Goal: Find specific page/section: Find specific page/section

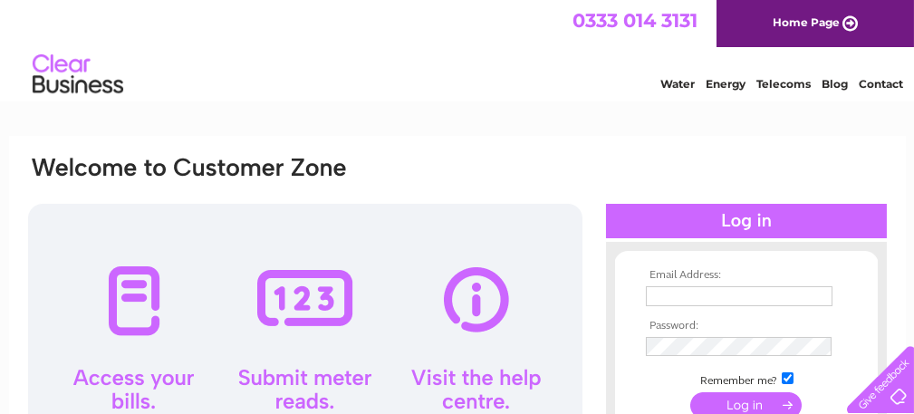
click at [788, 294] on input "text" at bounding box center [739, 296] width 187 height 20
type input "pdp@precisiondiamondproducts.co.uk"
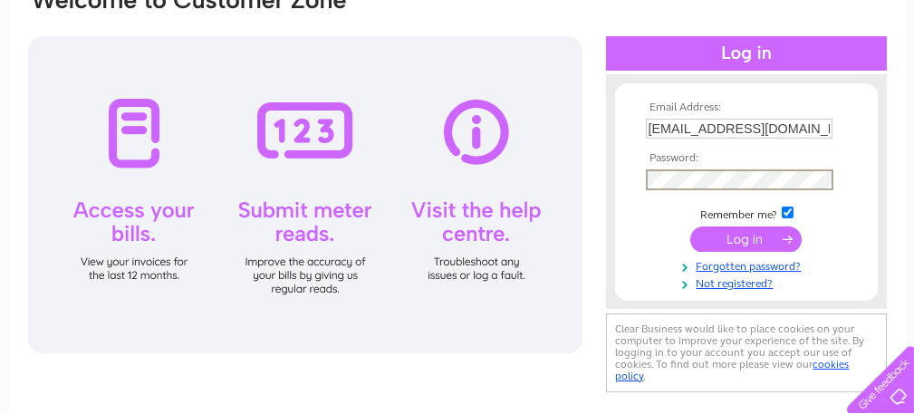
scroll to position [181, 0]
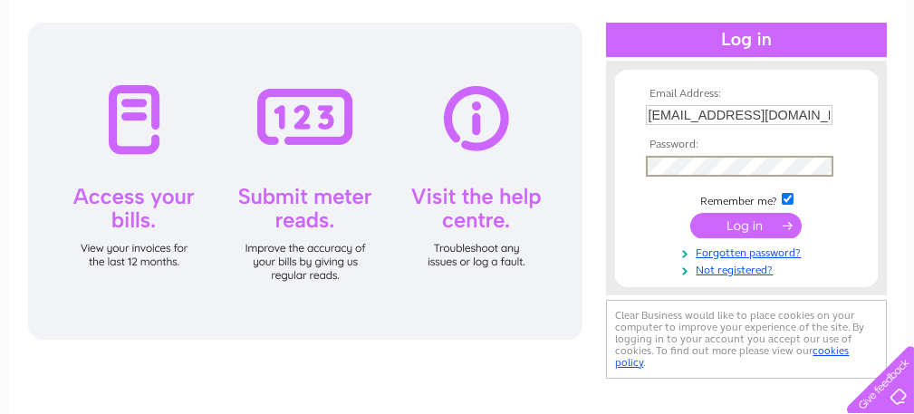
click at [758, 222] on input "submit" at bounding box center [745, 225] width 111 height 25
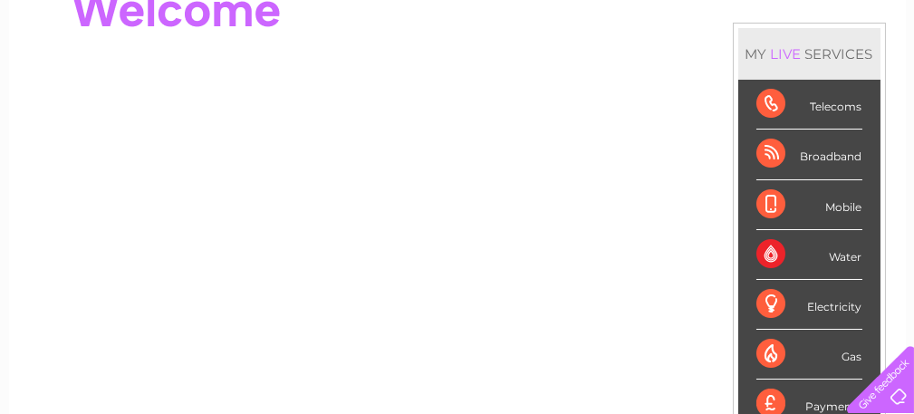
scroll to position [217, 0]
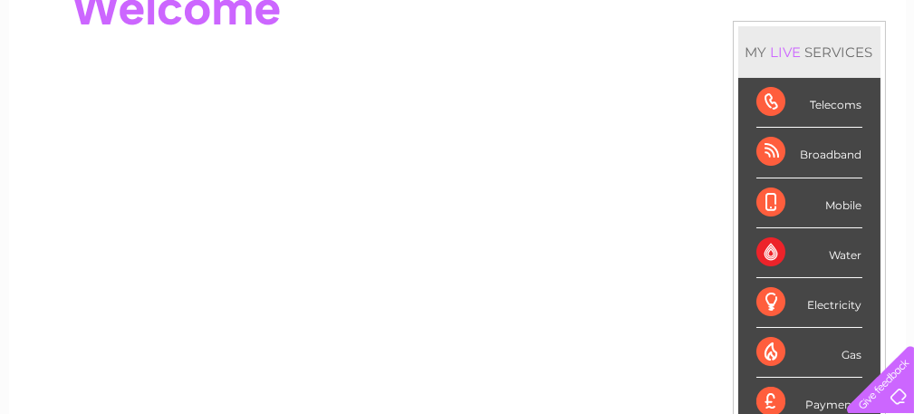
click at [831, 110] on div "Telecoms" at bounding box center [809, 103] width 106 height 50
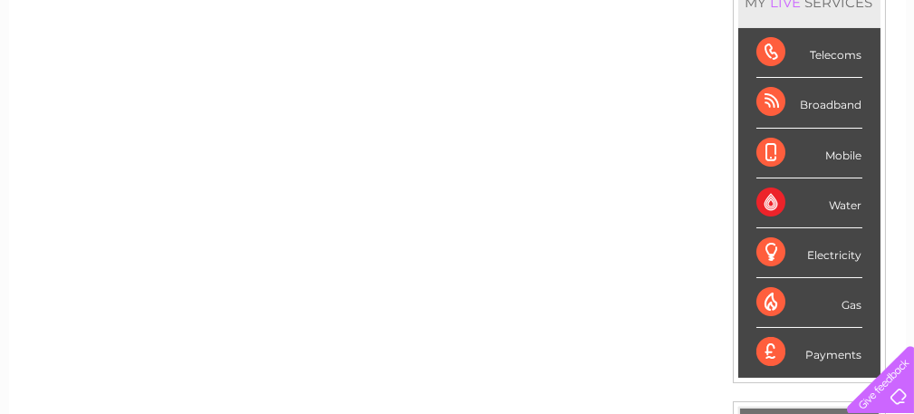
scroll to position [251, 0]
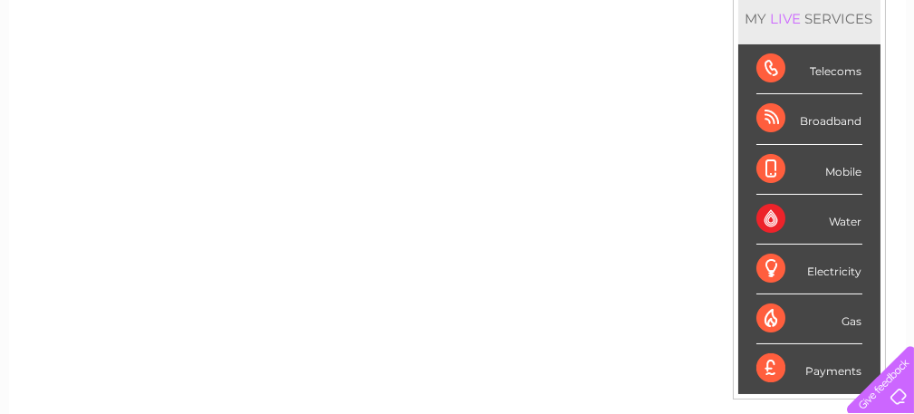
click at [815, 70] on div "Telecoms" at bounding box center [809, 69] width 106 height 50
click at [774, 66] on div "Telecoms" at bounding box center [809, 69] width 106 height 50
click at [766, 118] on div "Broadband" at bounding box center [809, 119] width 106 height 50
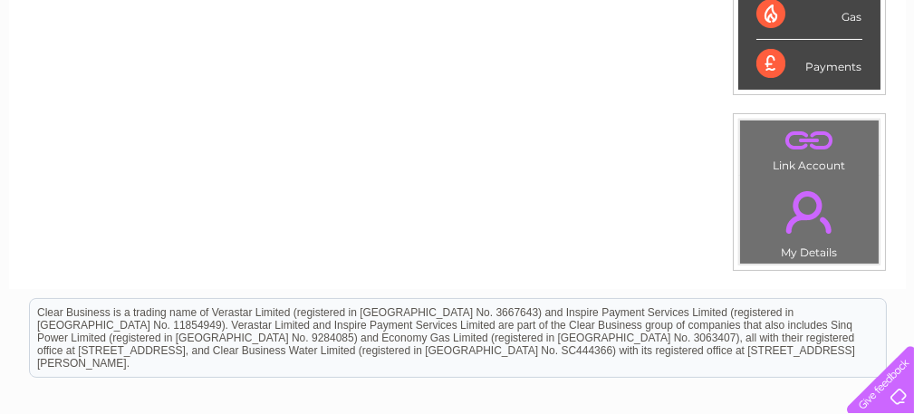
scroll to position [529, 0]
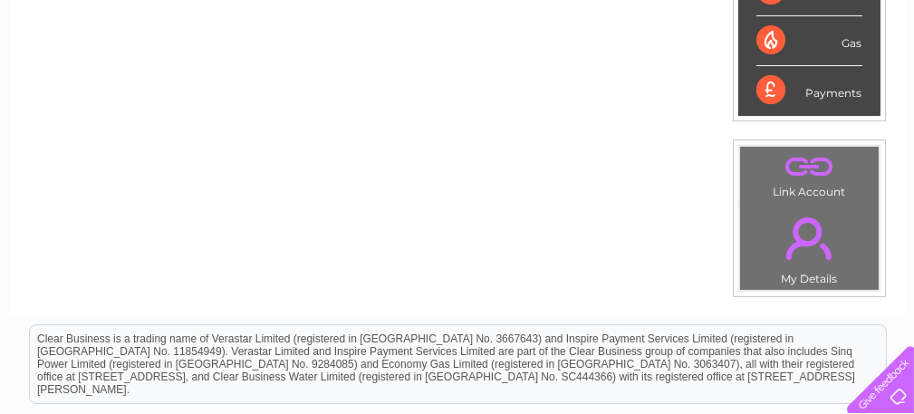
click at [807, 246] on link "." at bounding box center [810, 238] width 130 height 63
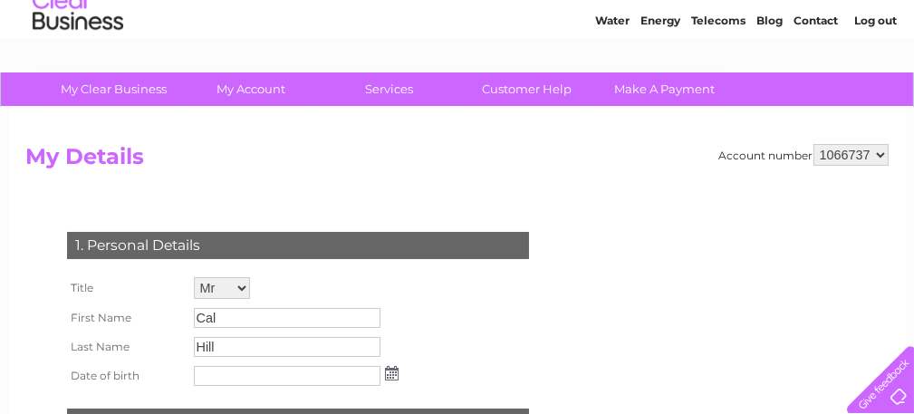
scroll to position [36, 0]
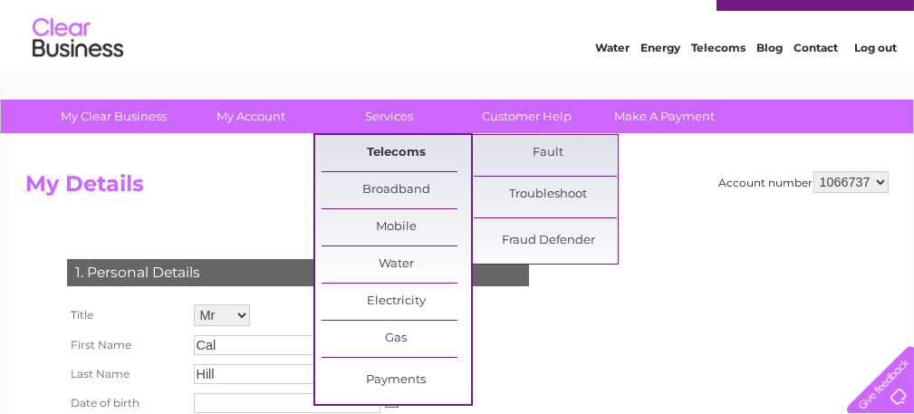
click at [400, 155] on link "Telecoms" at bounding box center [396, 153] width 149 height 36
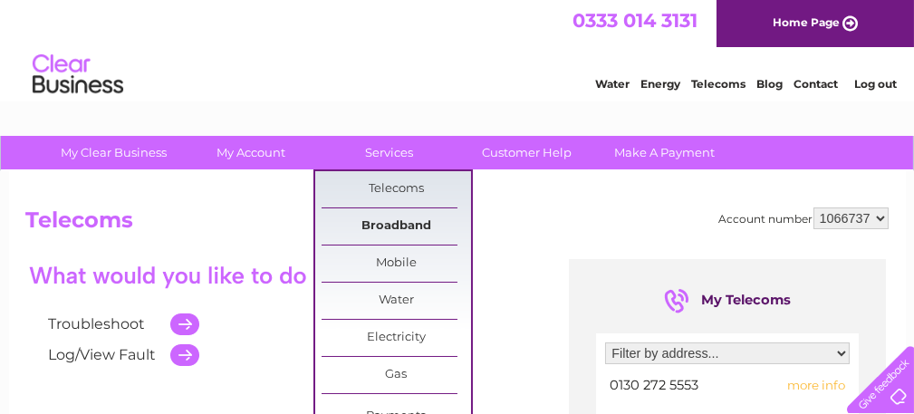
click at [397, 222] on link "Broadband" at bounding box center [396, 226] width 149 height 36
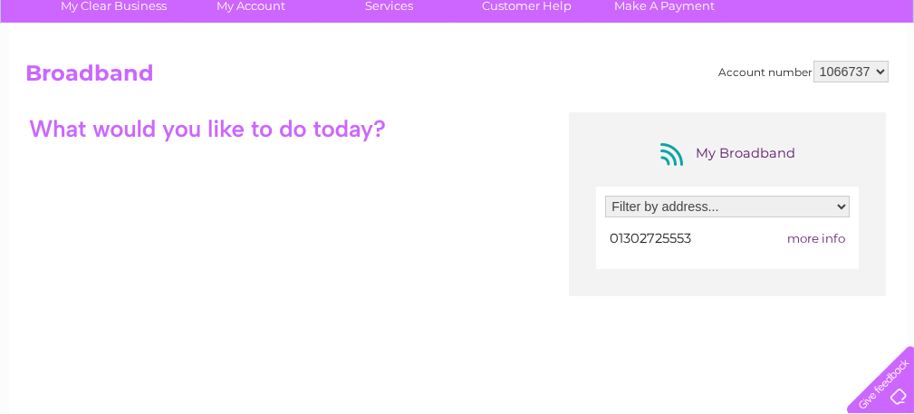
scroll to position [131, 0]
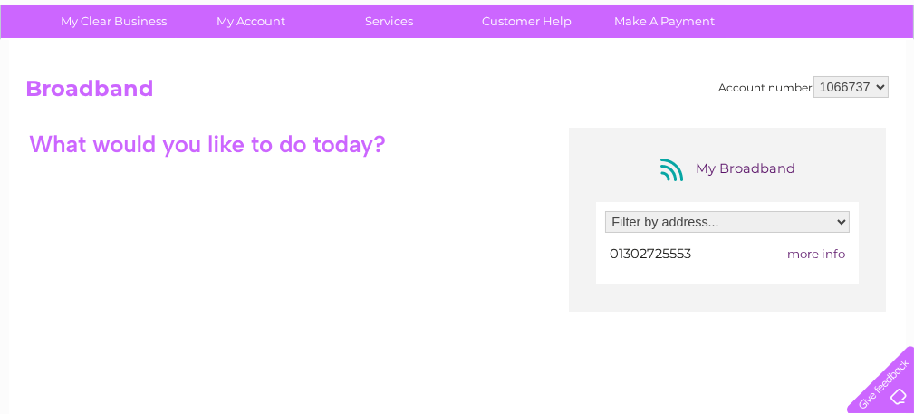
click at [841, 227] on select "Filter by address... Unit 13, Hutton Business Park, Bentley Moor Lane, Adwick L…" at bounding box center [727, 222] width 245 height 22
click at [216, 188] on div "My Broadband Filter by address... Unit 13, Hutton Business Park, Bentley Moor L…" at bounding box center [457, 304] width 862 height 353
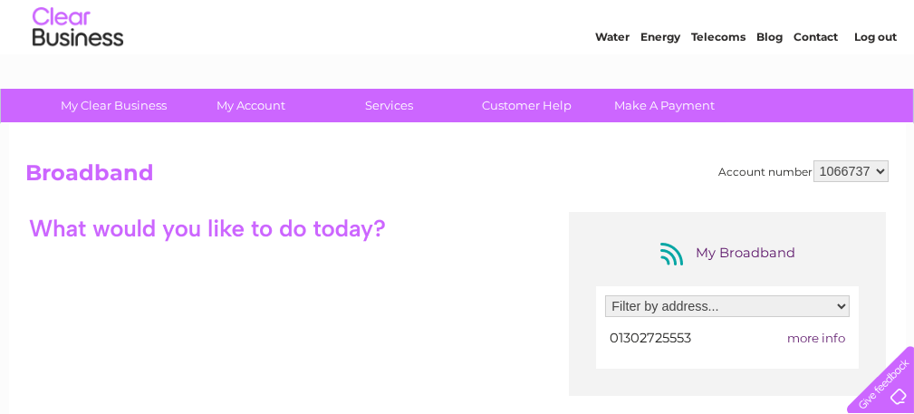
scroll to position [0, 0]
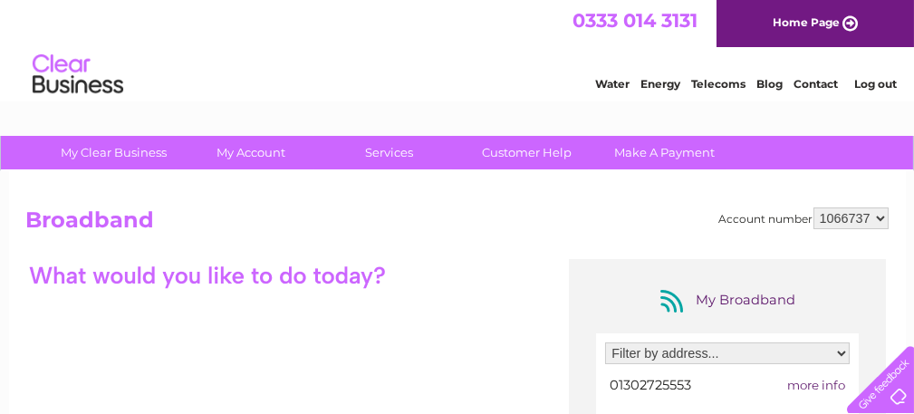
click at [791, 20] on link "Home Page" at bounding box center [815, 23] width 197 height 47
